Goal: Find specific page/section: Find specific page/section

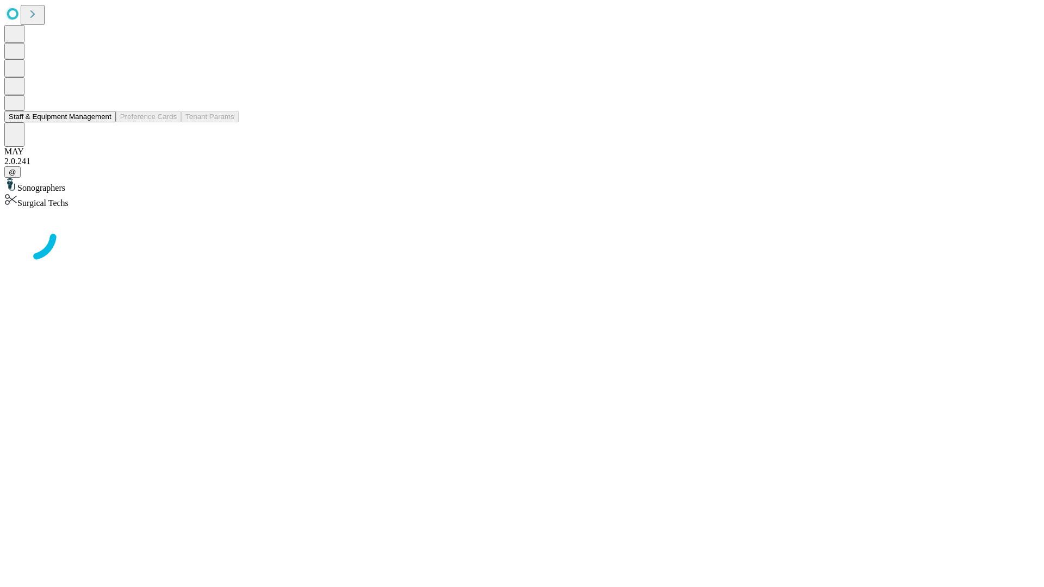
click at [104, 122] on button "Staff & Equipment Management" at bounding box center [59, 116] width 111 height 11
